Goal: Task Accomplishment & Management: Use online tool/utility

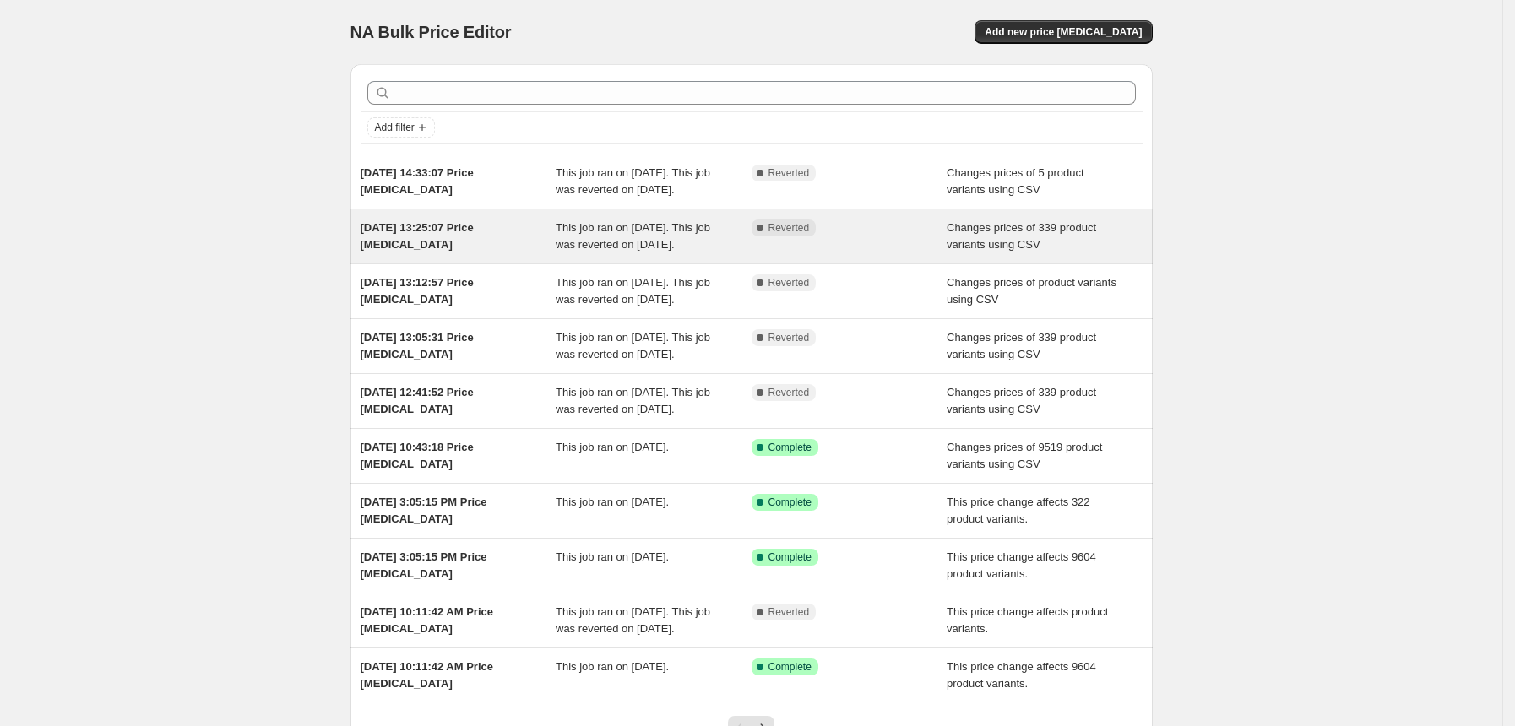
drag, startPoint x: 638, startPoint y: 165, endPoint x: 517, endPoint y: 272, distance: 162.1
click at [517, 253] on div "[DATE] 13:25:07 Price [MEDICAL_DATA]" at bounding box center [459, 237] width 196 height 34
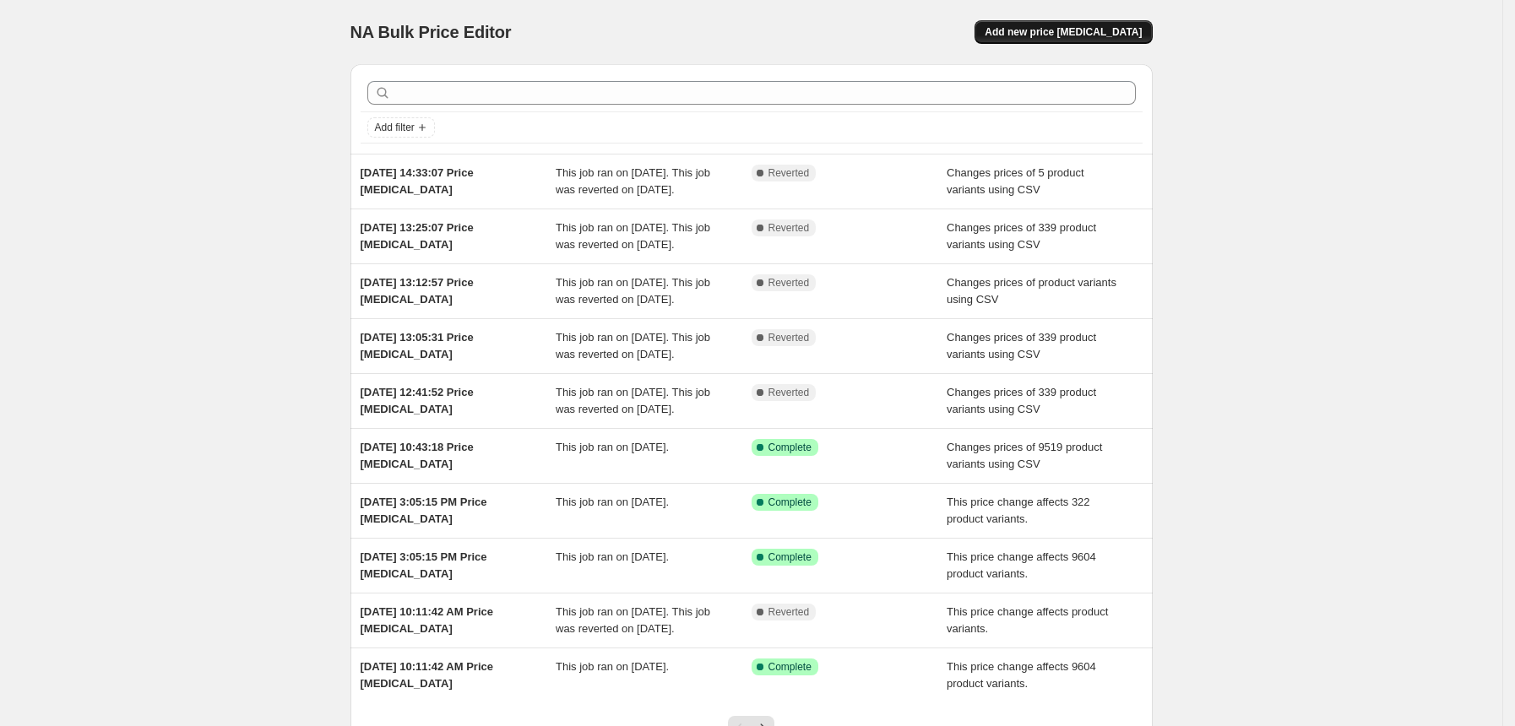
click at [1052, 32] on span "Add new price [MEDICAL_DATA]" at bounding box center [1063, 32] width 157 height 14
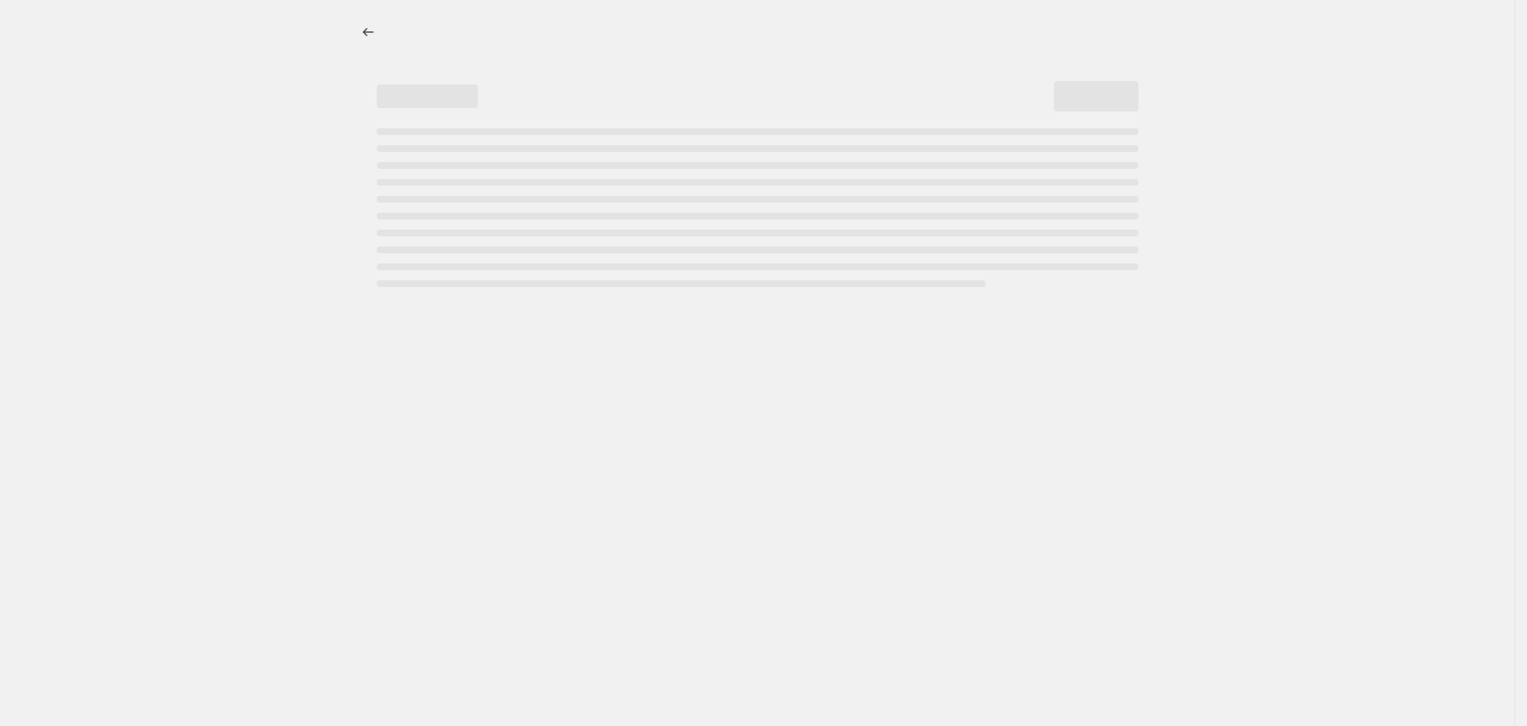
select select "percentage"
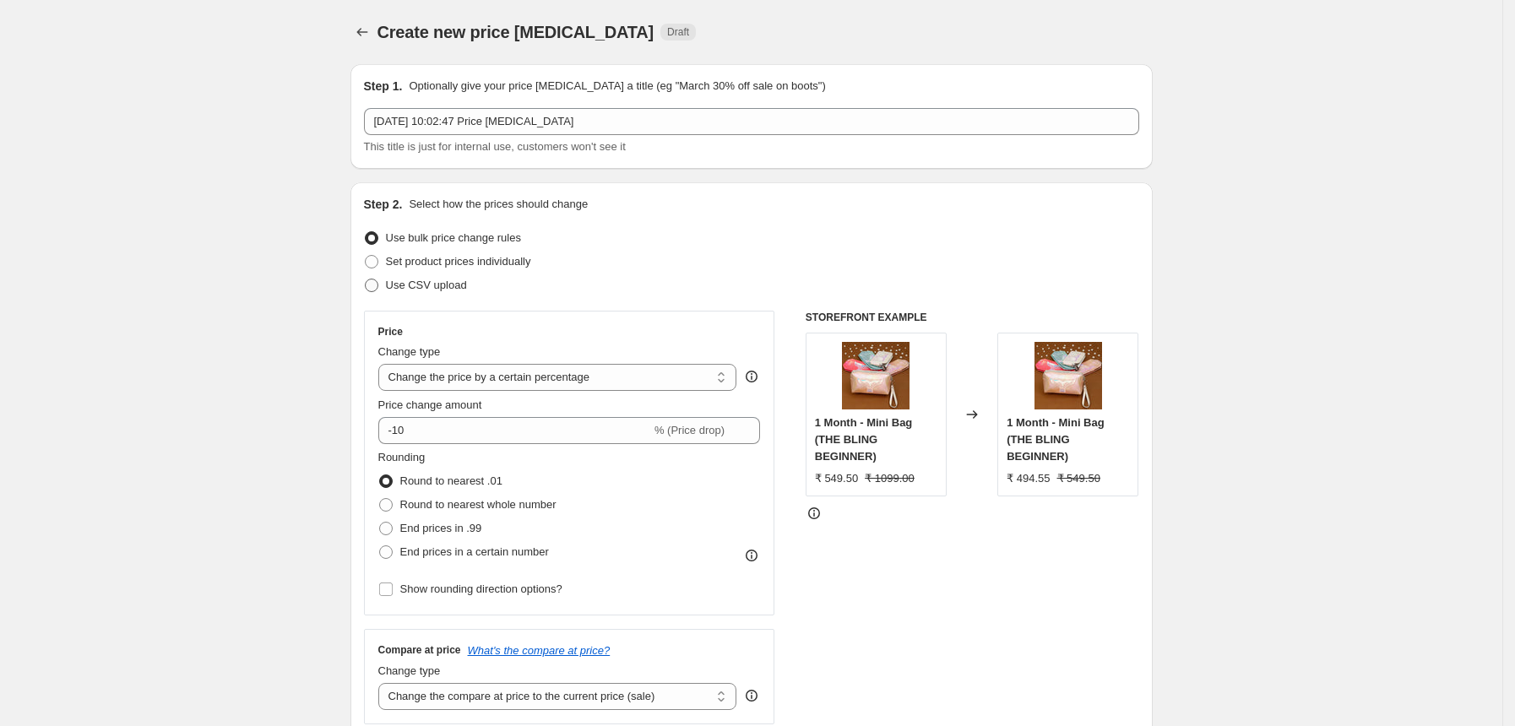
click at [449, 287] on span "Use CSV upload" at bounding box center [426, 285] width 81 height 13
click at [366, 280] on input "Use CSV upload" at bounding box center [365, 279] width 1 height 1
radio input "true"
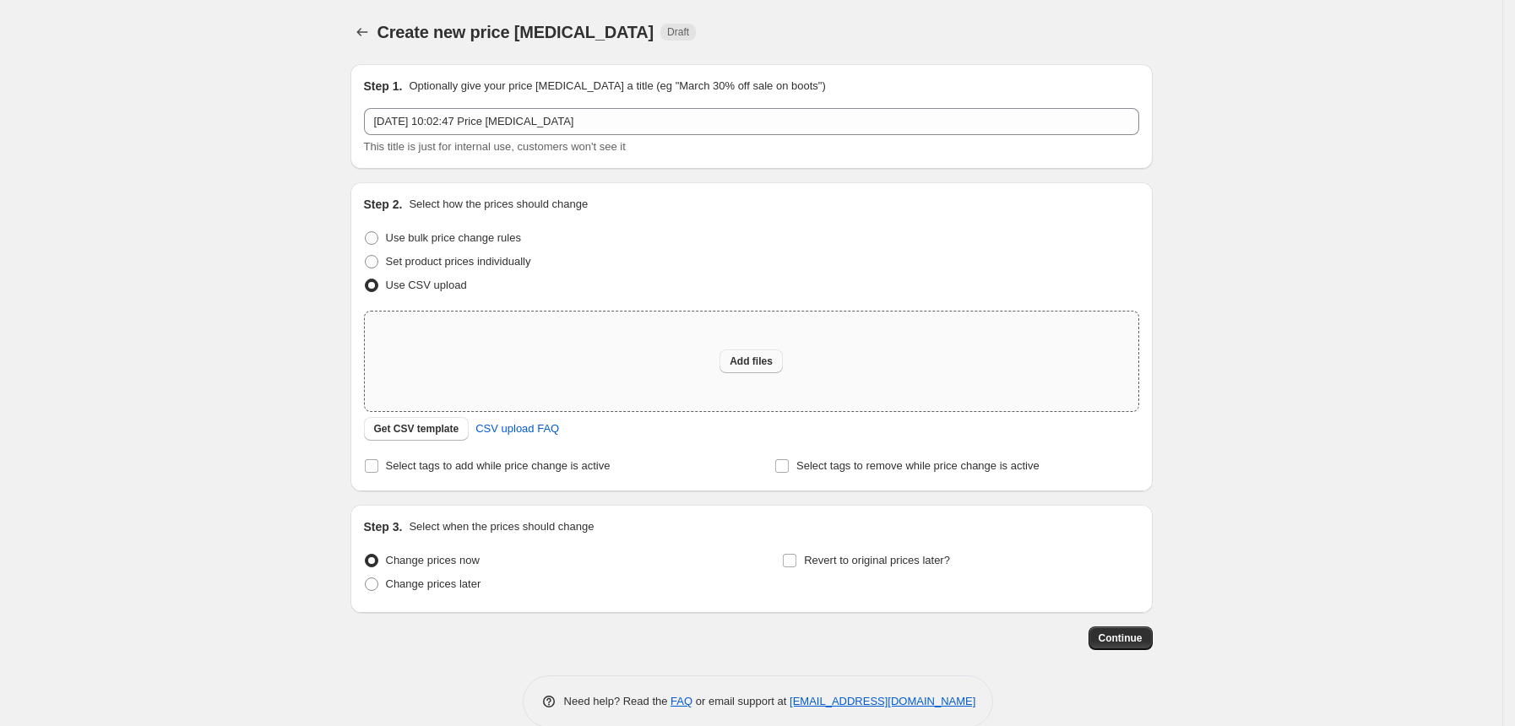
click at [773, 360] on span "Add files" at bounding box center [751, 362] width 43 height 14
click at [559, 432] on span "CSV upload FAQ" at bounding box center [517, 429] width 84 height 17
click at [442, 426] on span "Get CSV template" at bounding box center [416, 429] width 85 height 14
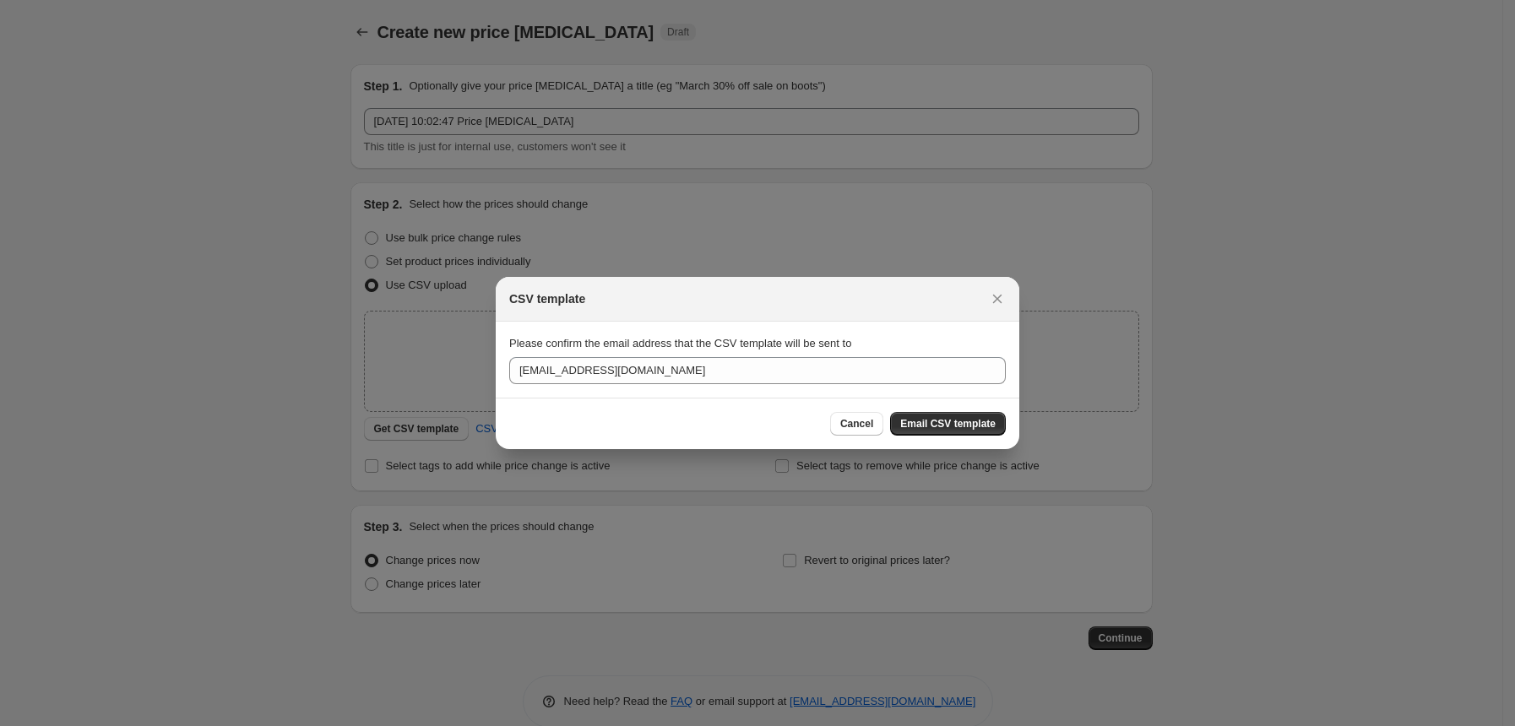
click at [665, 384] on section "Please confirm the email address that the CSV template will be sent to [EMAIL_A…" at bounding box center [758, 360] width 524 height 76
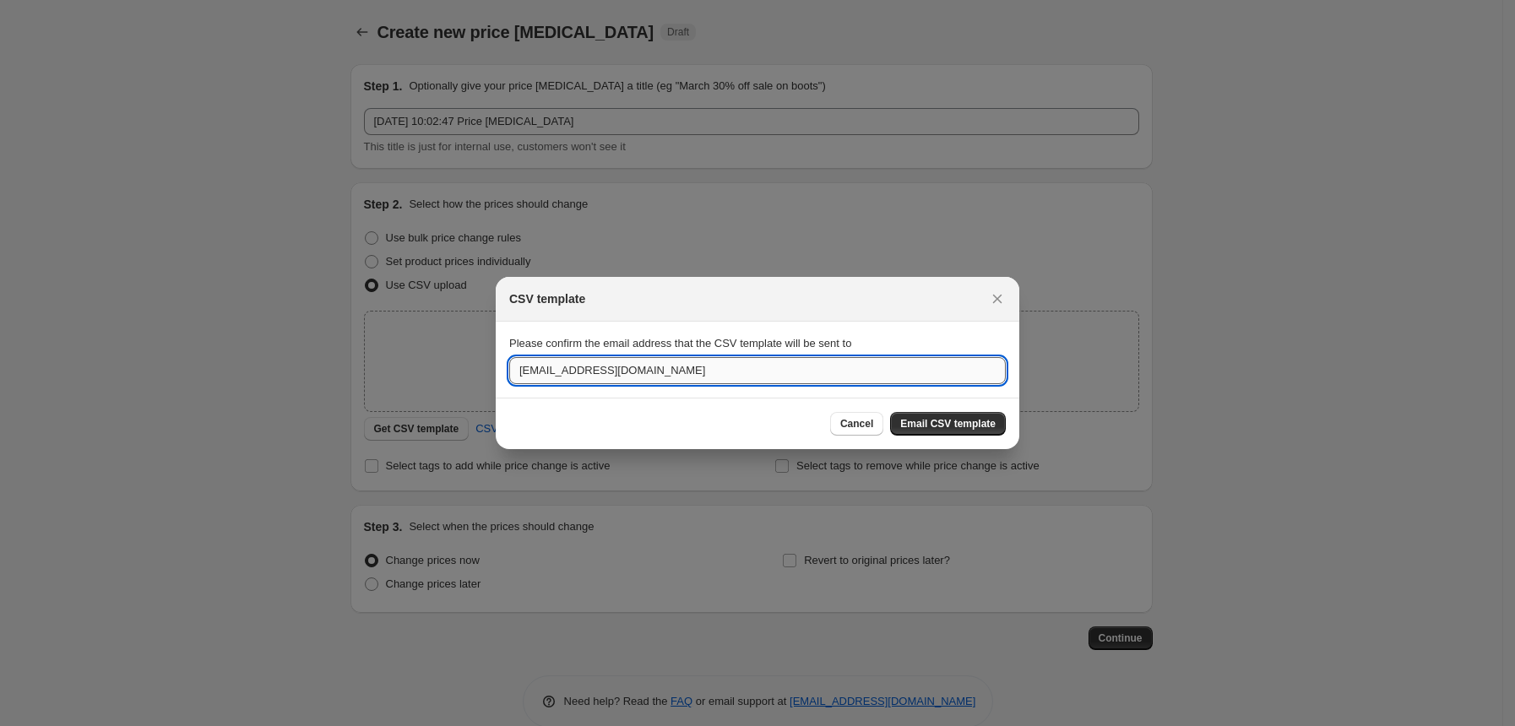
click at [666, 380] on input "[EMAIL_ADDRESS][DOMAIN_NAME]" at bounding box center [757, 370] width 497 height 27
paste input "[PERSON_NAME]."
type input "[PERSON_NAME][EMAIL_ADDRESS][DOMAIN_NAME]"
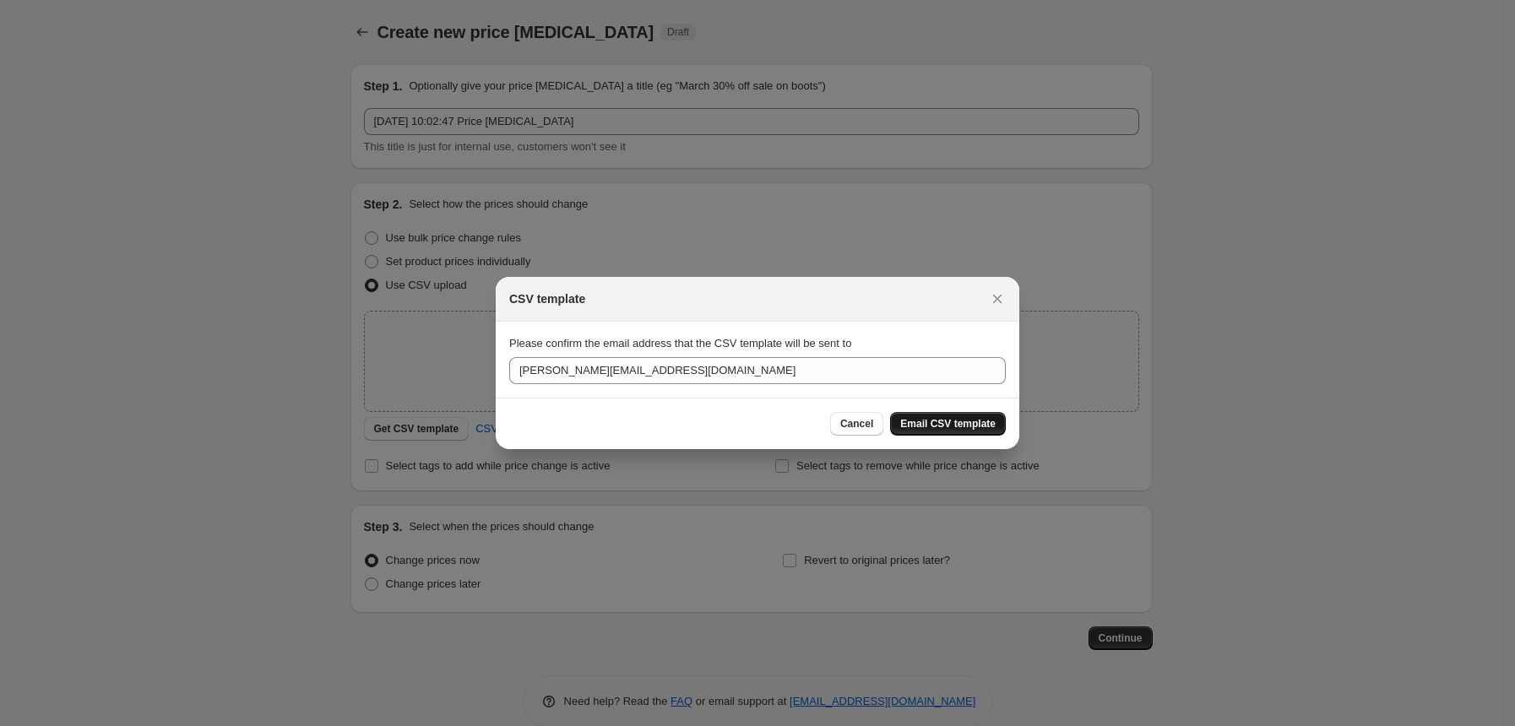
click at [956, 423] on span "Email CSV template" at bounding box center [947, 424] width 95 height 14
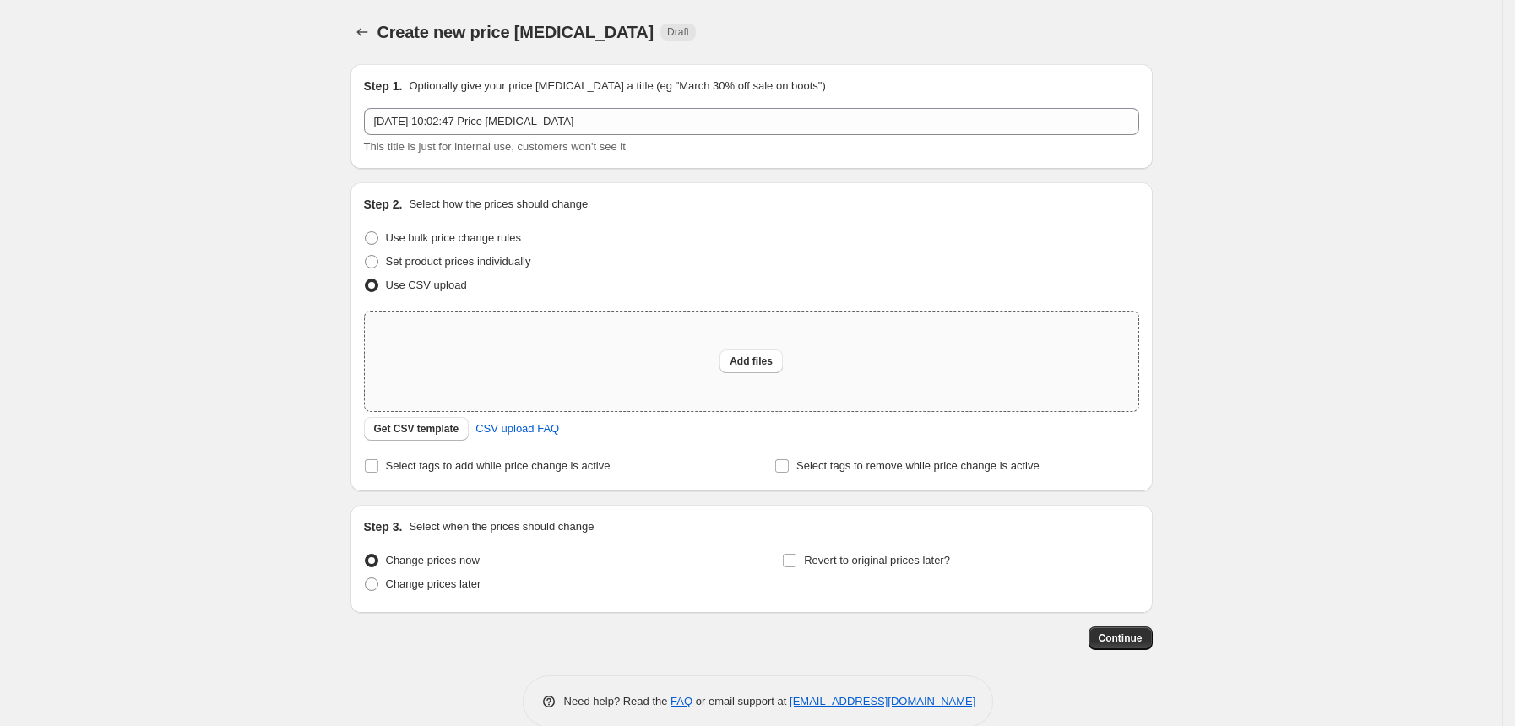
click at [632, 373] on div "Add files" at bounding box center [752, 362] width 774 height 100
type input "C:\fakepath\csv_template_user_3116 (11).csv"
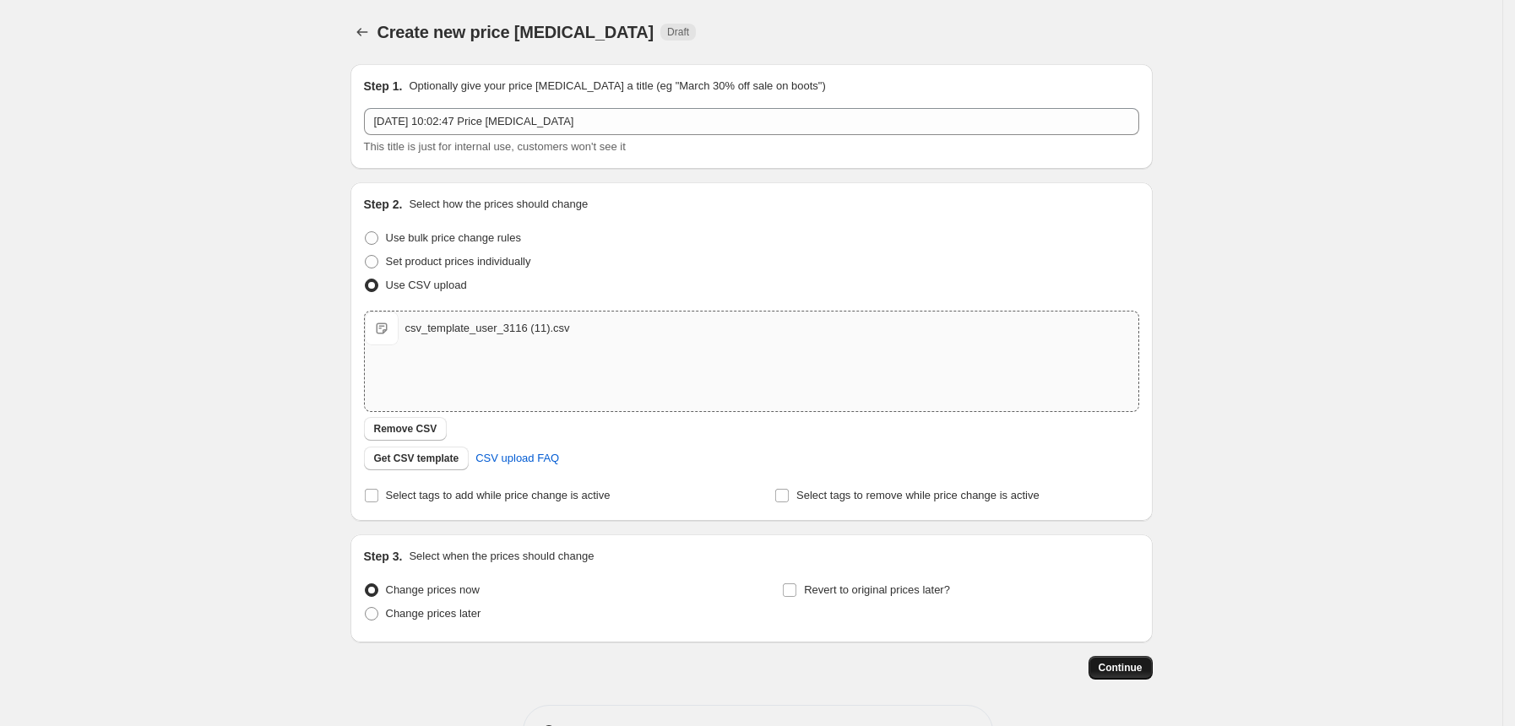
click at [1114, 673] on span "Continue" at bounding box center [1121, 668] width 44 height 14
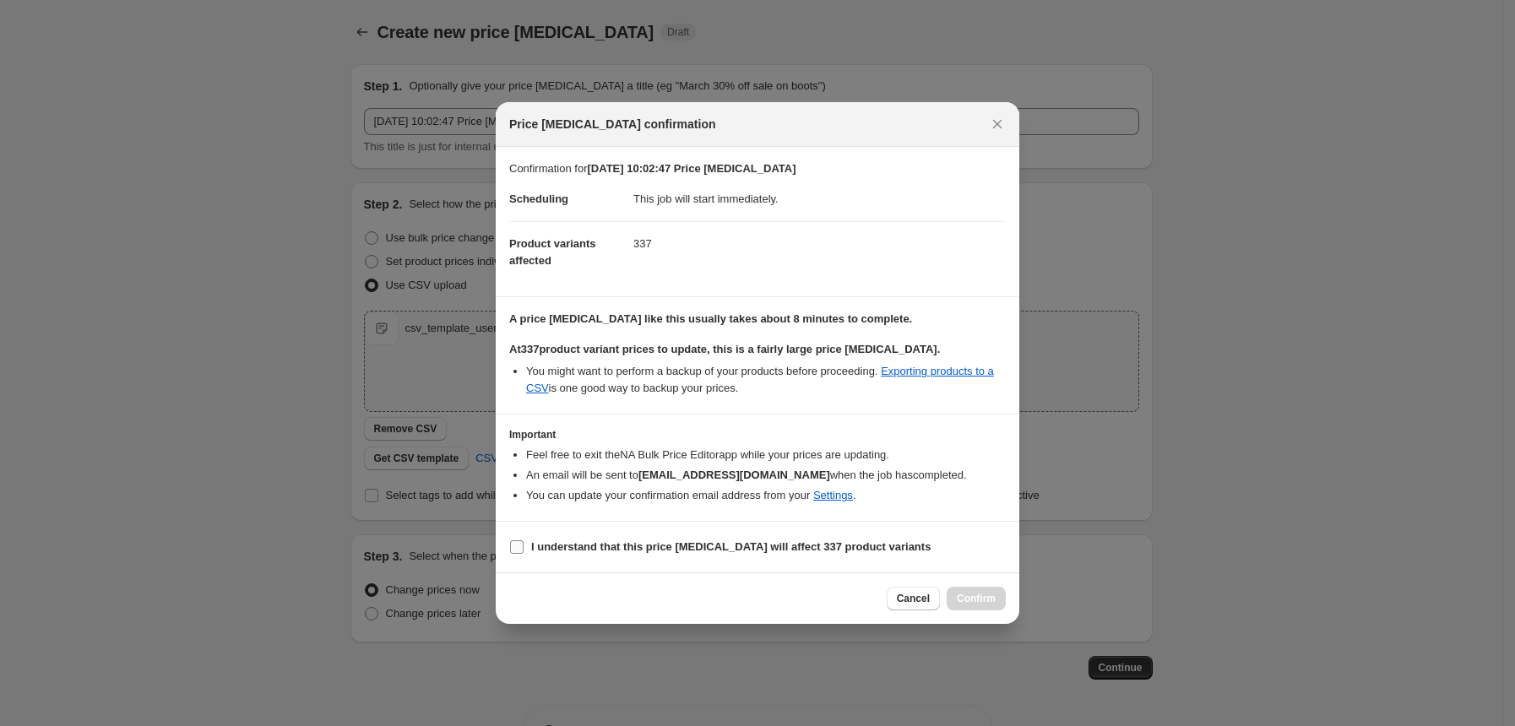
click at [585, 540] on b "I understand that this price [MEDICAL_DATA] will affect 337 product variants" at bounding box center [730, 546] width 399 height 13
click at [524, 540] on input "I understand that this price [MEDICAL_DATA] will affect 337 product variants" at bounding box center [517, 547] width 14 height 14
checkbox input "true"
click at [987, 596] on span "Confirm" at bounding box center [976, 599] width 39 height 14
